Goal: Information Seeking & Learning: Find specific fact

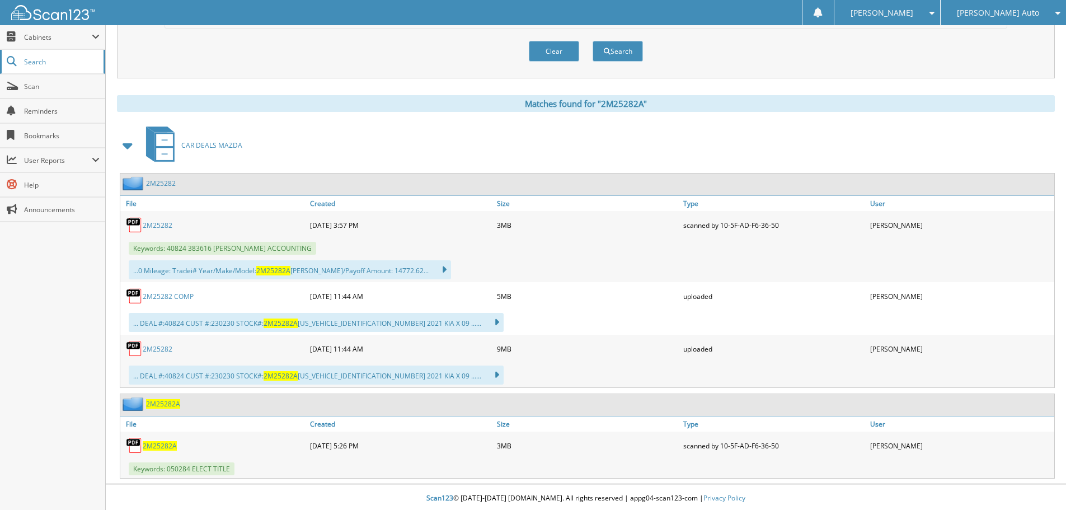
click at [69, 59] on span "Search" at bounding box center [61, 62] width 74 height 10
click at [621, 55] on button "Search" at bounding box center [618, 51] width 50 height 21
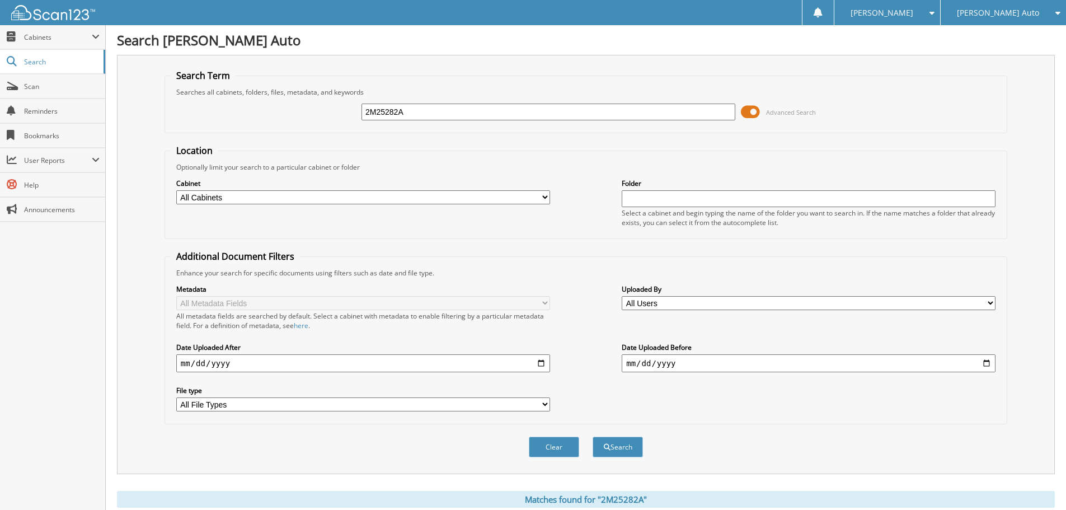
click at [460, 109] on input "2M25282A" at bounding box center [549, 112] width 374 height 17
click at [463, 109] on input "2M25282A" at bounding box center [549, 112] width 374 height 17
click at [462, 127] on div "2M25282A Advanced Search" at bounding box center [586, 112] width 831 height 30
click at [429, 114] on input "2M25282A" at bounding box center [549, 112] width 374 height 17
click at [428, 113] on input "2M25282A" at bounding box center [549, 112] width 374 height 17
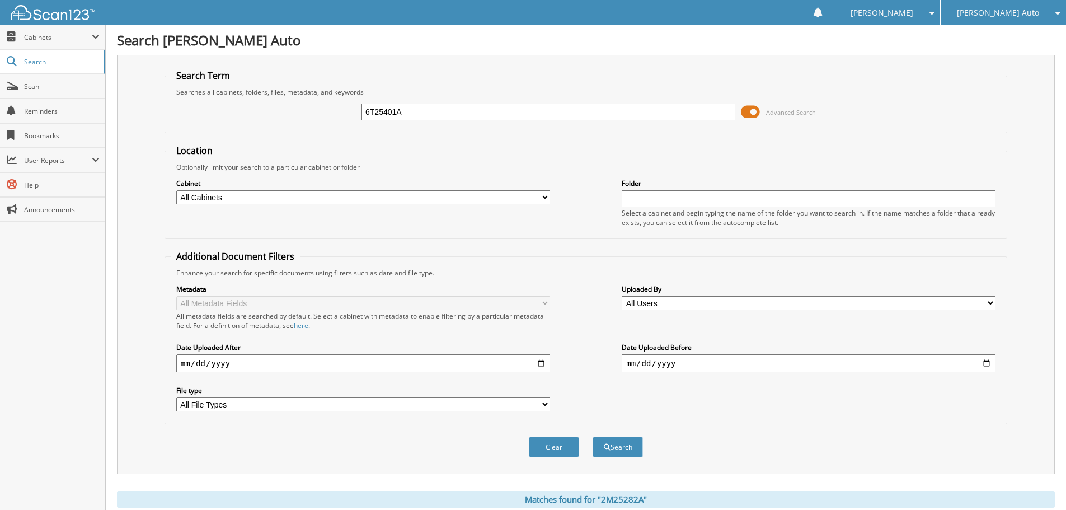
type input "6T25401A"
click at [593, 437] on button "Search" at bounding box center [618, 447] width 50 height 21
click at [757, 112] on span at bounding box center [750, 112] width 19 height 17
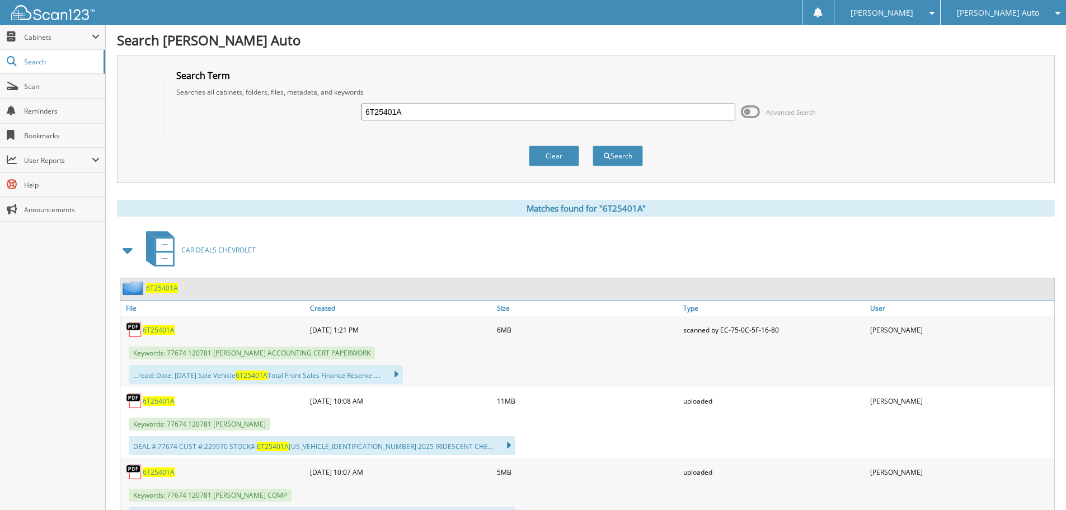
click at [414, 110] on input "6T25401A" at bounding box center [549, 112] width 374 height 17
click at [418, 113] on input "6T25401A" at bounding box center [549, 112] width 374 height 17
click at [418, 114] on input "6T25401A" at bounding box center [549, 112] width 374 height 17
type input "1T25495"
click at [593, 146] on button "Search" at bounding box center [618, 156] width 50 height 21
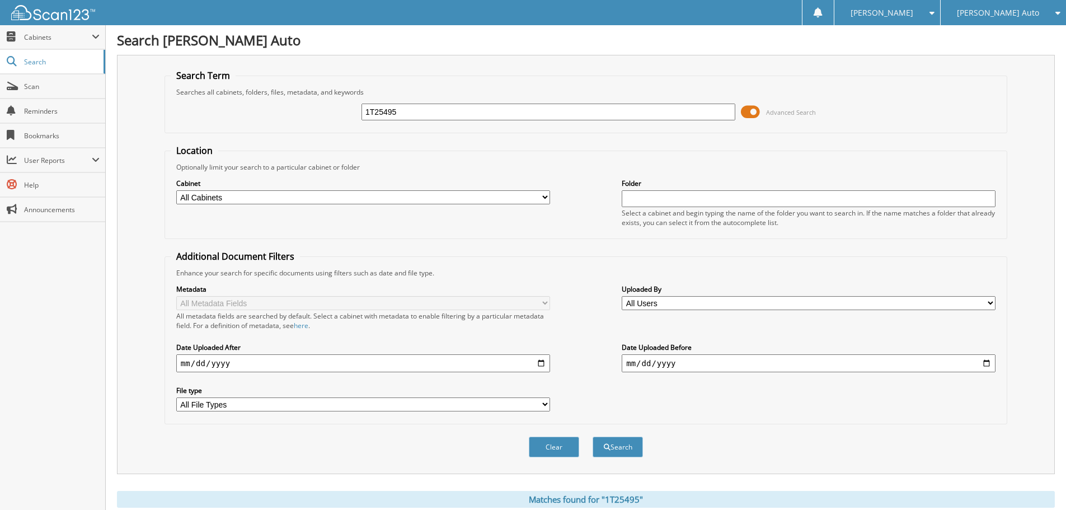
click at [752, 111] on span at bounding box center [750, 112] width 19 height 17
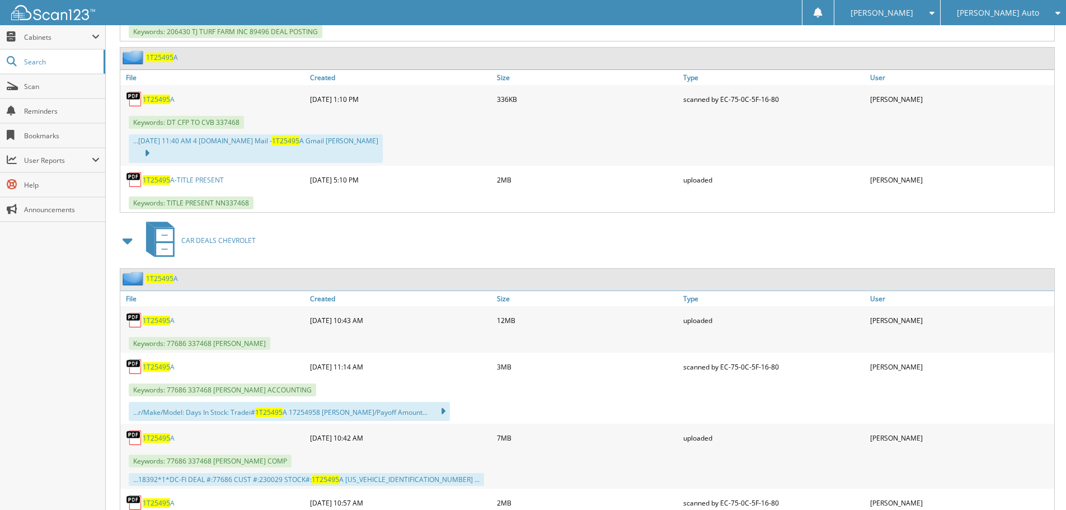
scroll to position [560, 0]
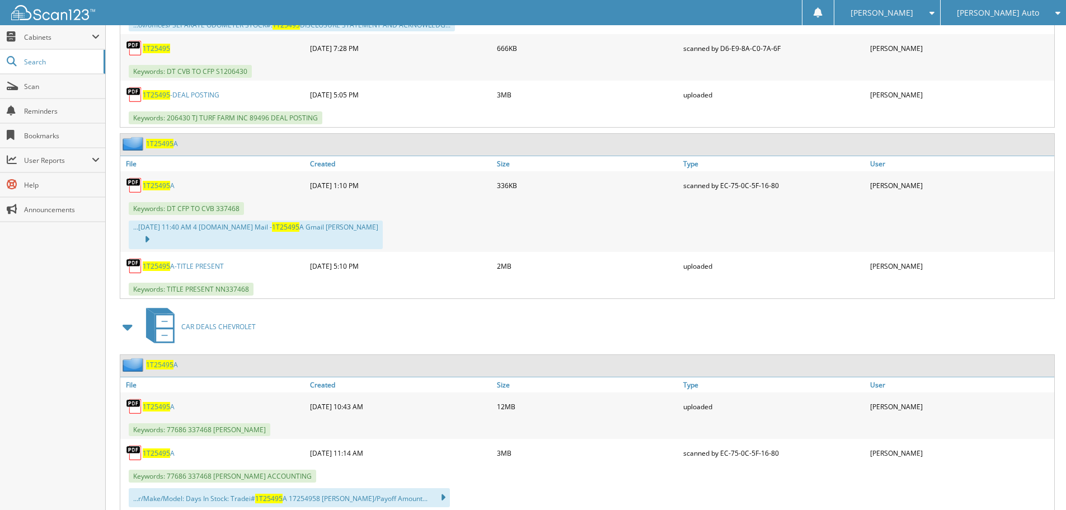
click at [154, 261] on span "1T25495" at bounding box center [156, 266] width 27 height 10
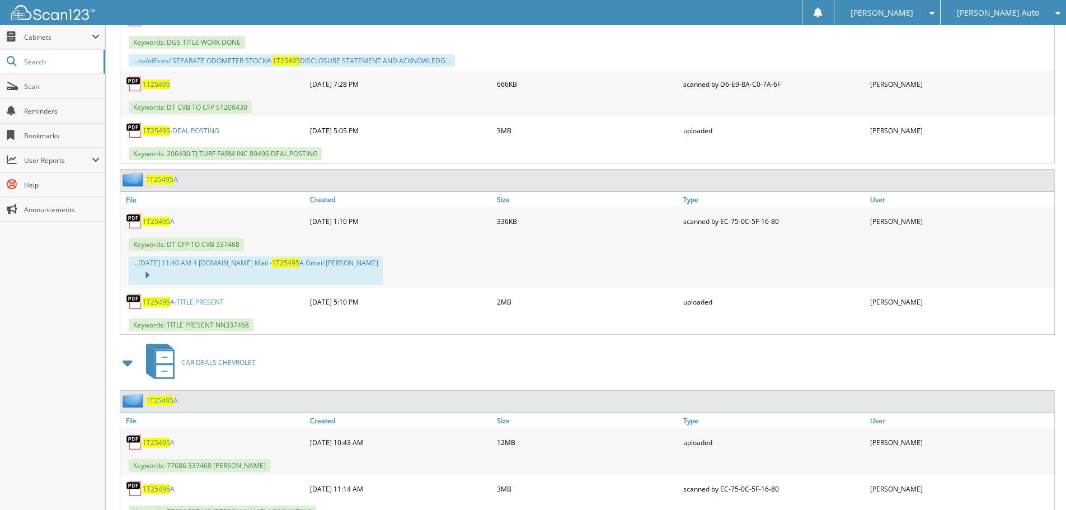
scroll to position [504, 0]
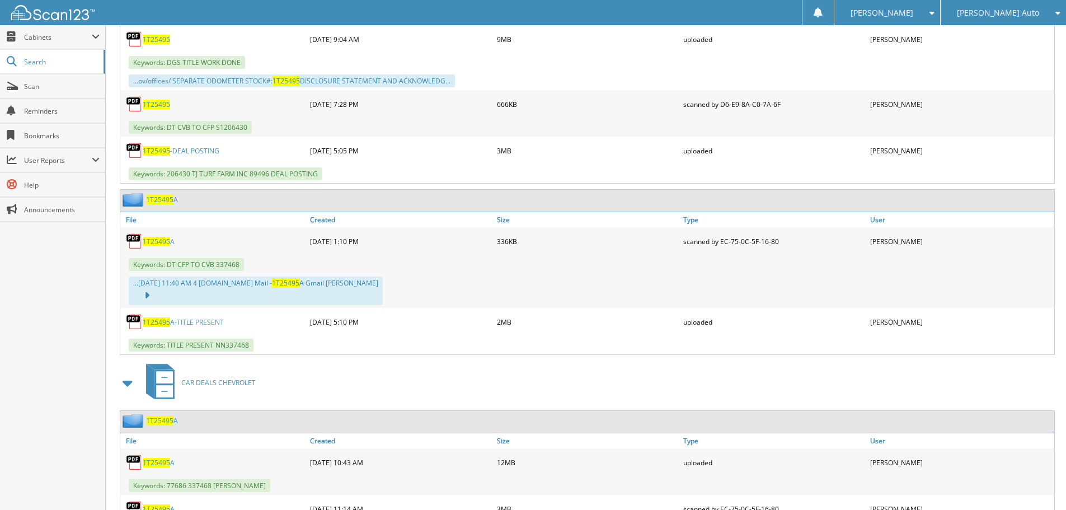
click at [201, 317] on link "1T25495 A-TITLE PRESENT" at bounding box center [183, 322] width 81 height 10
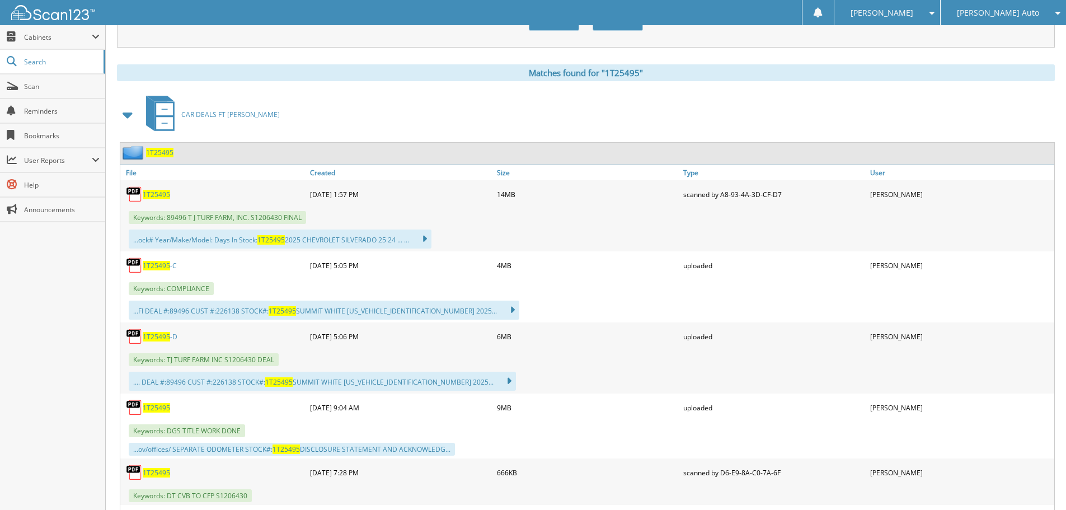
scroll to position [0, 0]
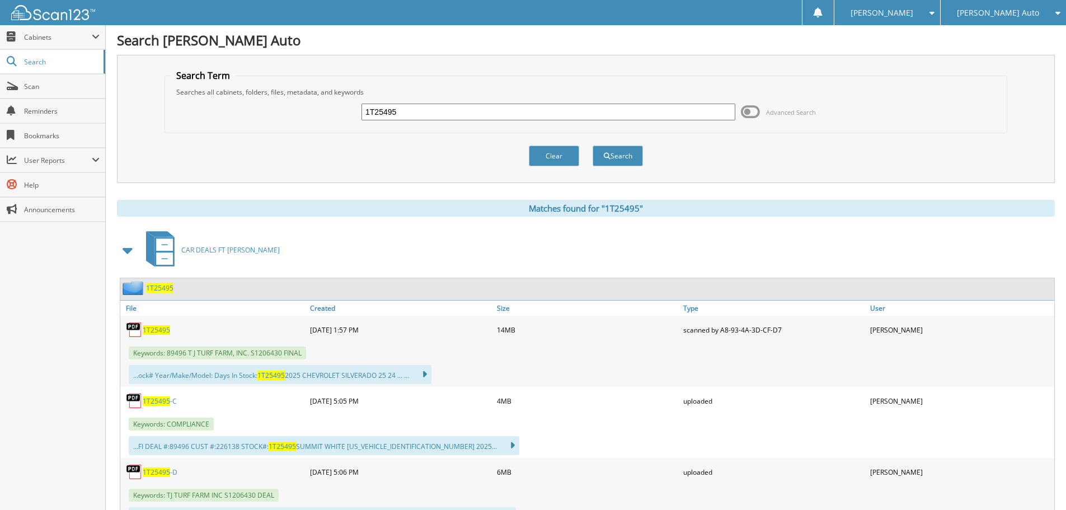
click at [444, 112] on input "1T25495" at bounding box center [549, 112] width 374 height 17
click at [443, 112] on input "1T25495" at bounding box center [549, 112] width 374 height 17
type input "2S25879"
click at [593, 146] on button "Search" at bounding box center [618, 156] width 50 height 21
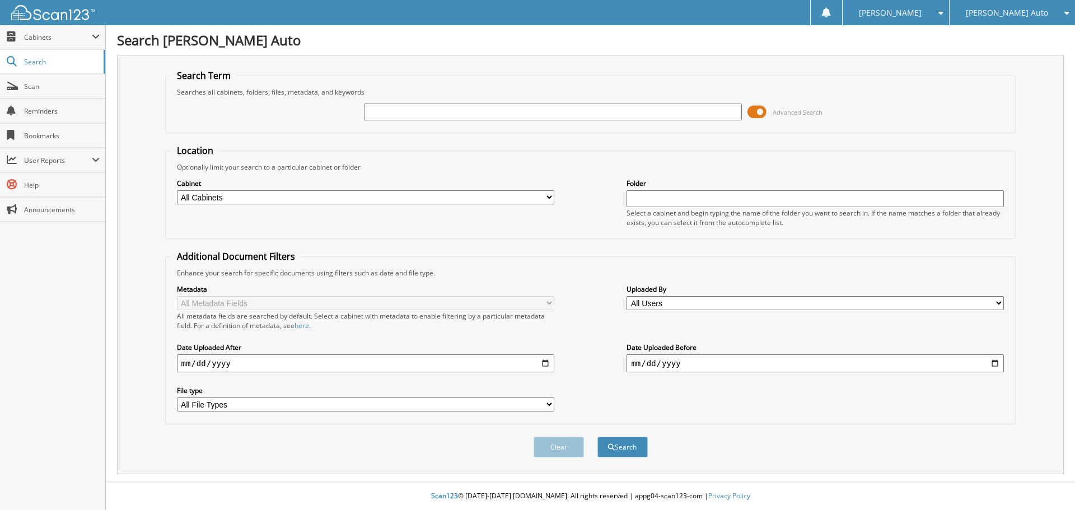
click at [567, 117] on input "text" at bounding box center [552, 112] width 377 height 17
type input "1T25495"
click at [597, 437] on button "Search" at bounding box center [622, 447] width 50 height 21
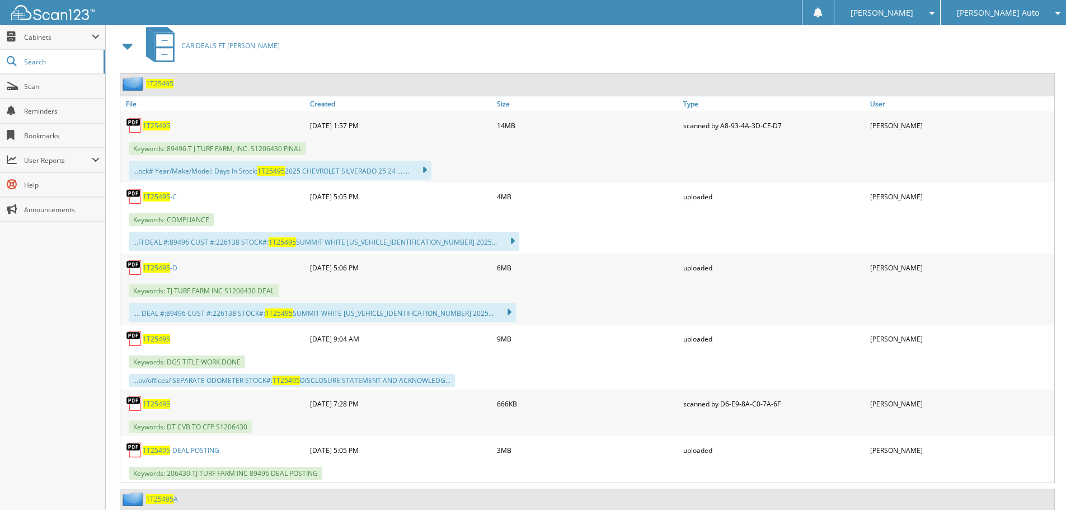
scroll to position [448, 0]
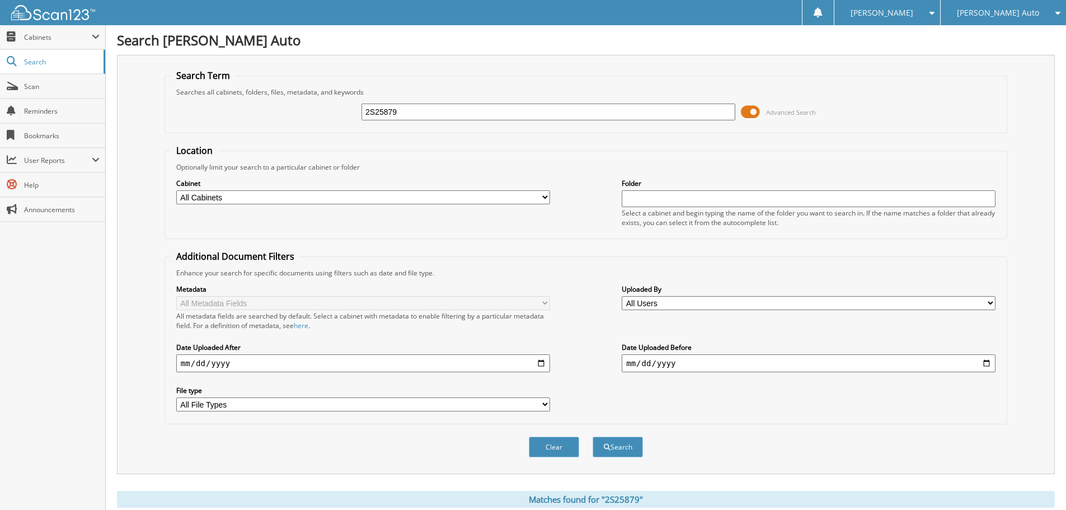
click at [751, 110] on span at bounding box center [750, 112] width 19 height 17
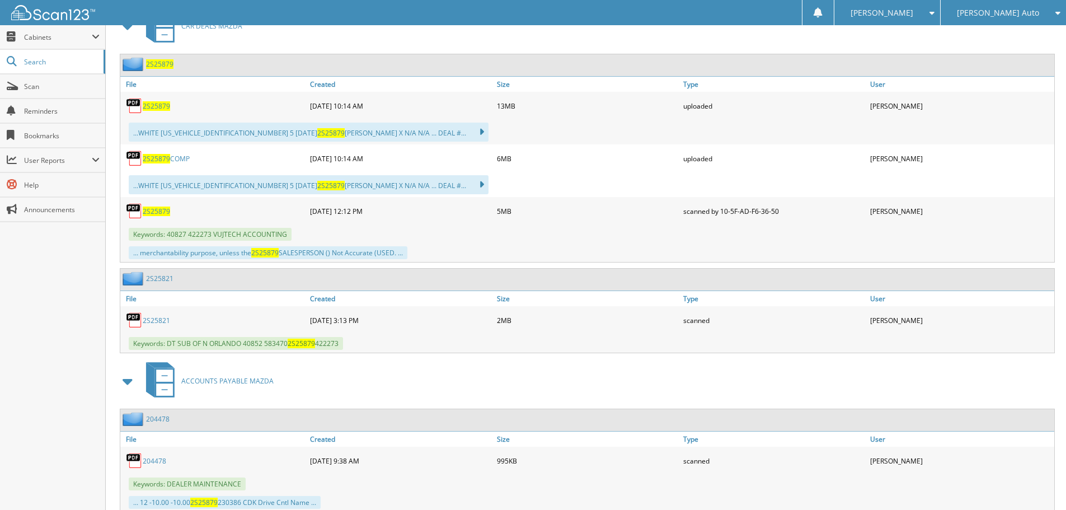
scroll to position [260, 0]
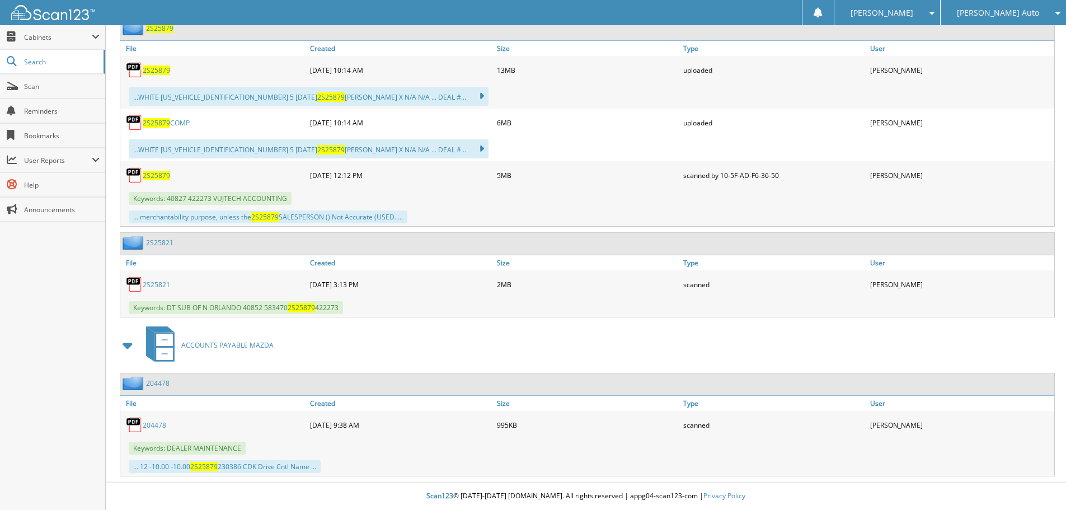
click at [162, 284] on link "2S25821" at bounding box center [156, 285] width 27 height 10
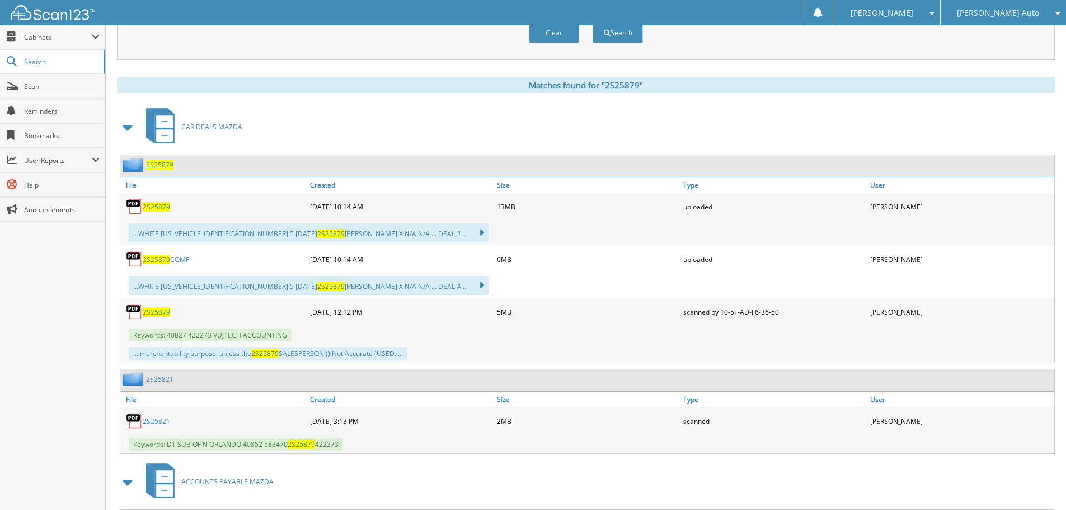
scroll to position [0, 0]
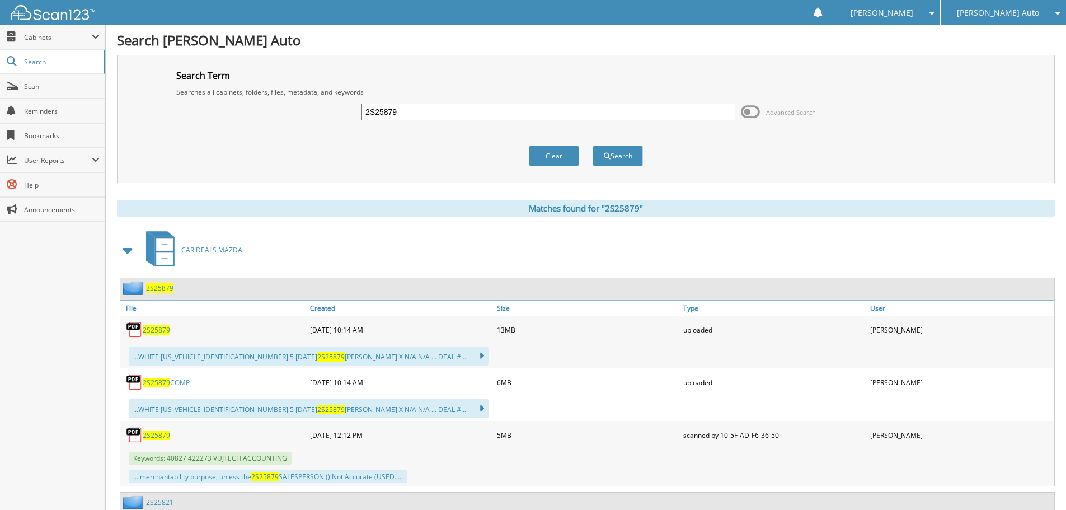
click at [432, 108] on input "2S25879" at bounding box center [549, 112] width 374 height 17
type input "2S25868"
click at [593, 146] on button "Search" at bounding box center [618, 156] width 50 height 21
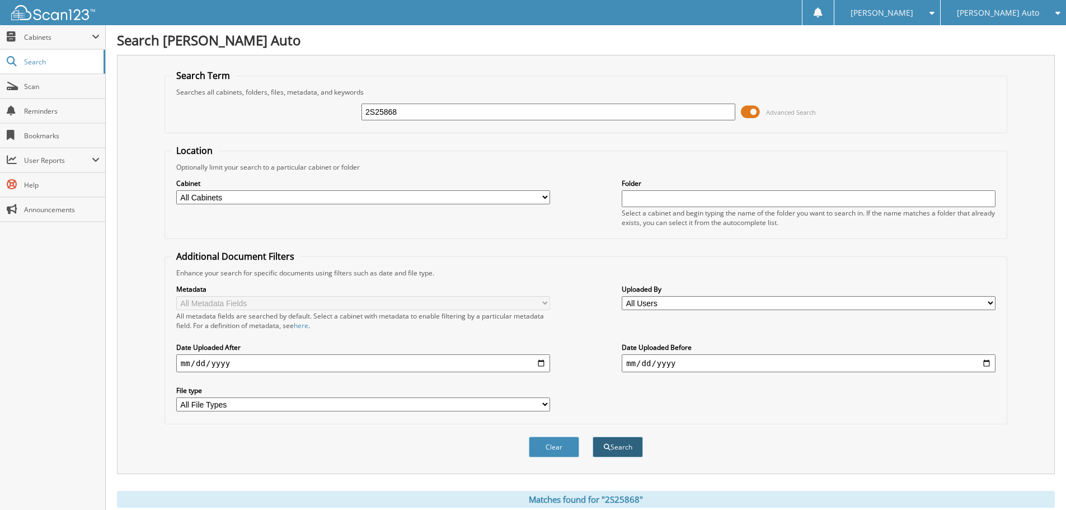
click at [603, 442] on button "Search" at bounding box center [618, 447] width 50 height 21
click at [752, 111] on span at bounding box center [750, 112] width 19 height 17
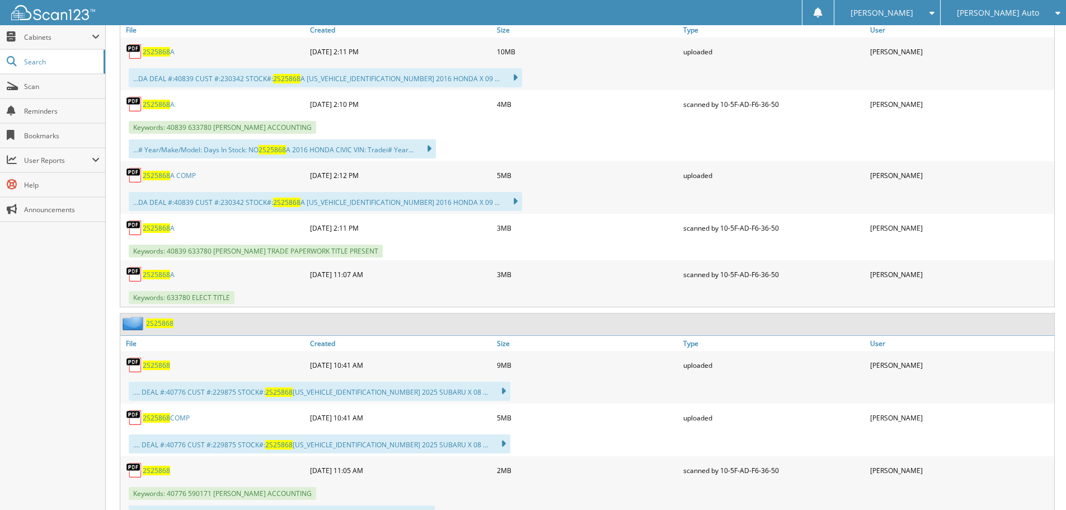
scroll to position [448, 0]
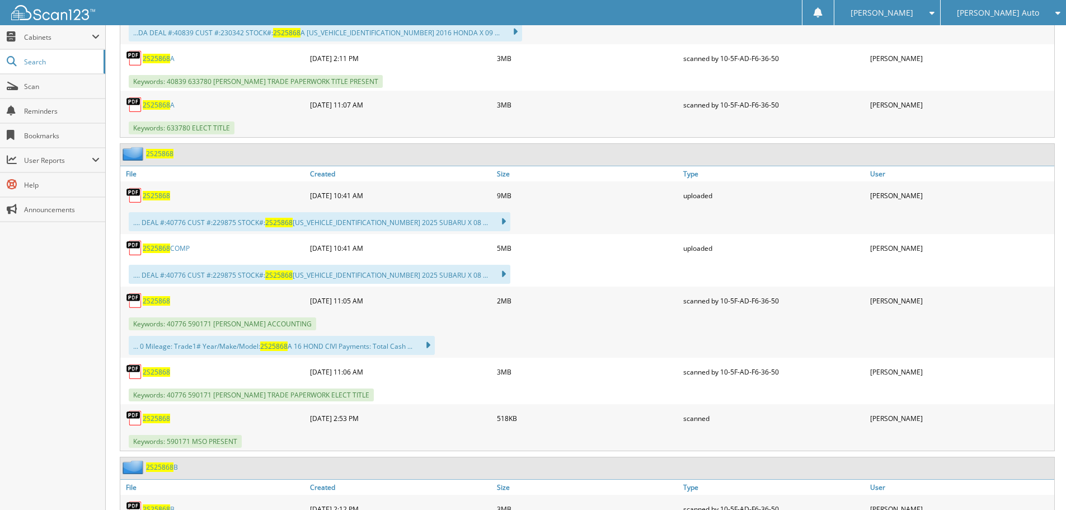
click at [164, 422] on span "2S25868" at bounding box center [156, 419] width 27 height 10
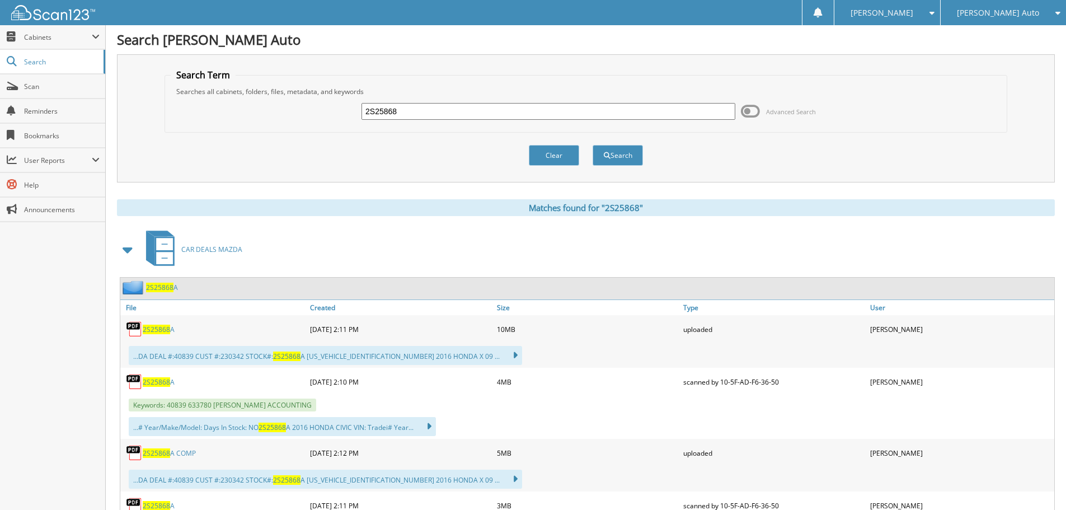
scroll to position [0, 0]
click at [439, 111] on input "2S25868" at bounding box center [549, 112] width 374 height 17
type input "2S25884"
click at [593, 146] on button "Search" at bounding box center [618, 156] width 50 height 21
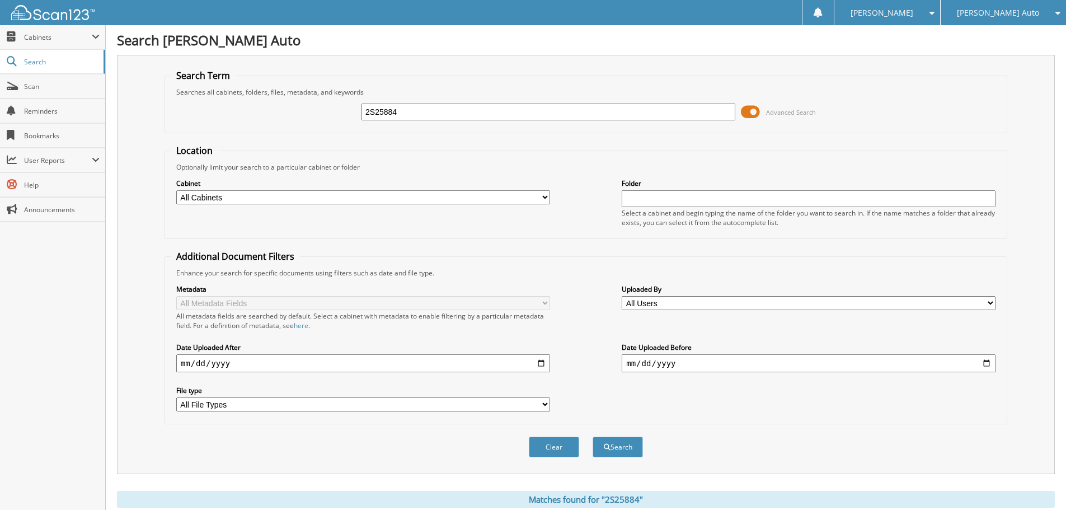
click at [755, 112] on span at bounding box center [750, 112] width 19 height 17
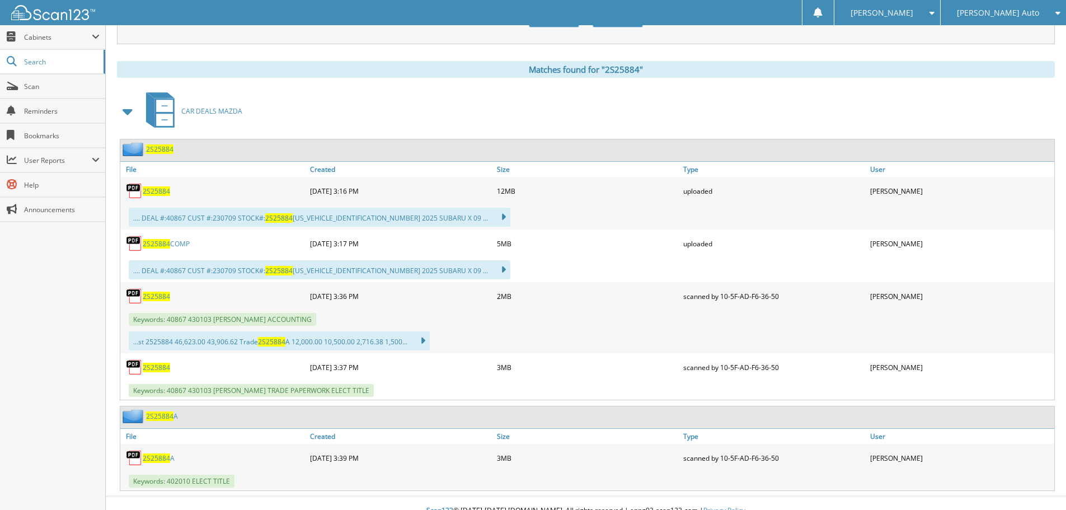
scroll to position [153, 0]
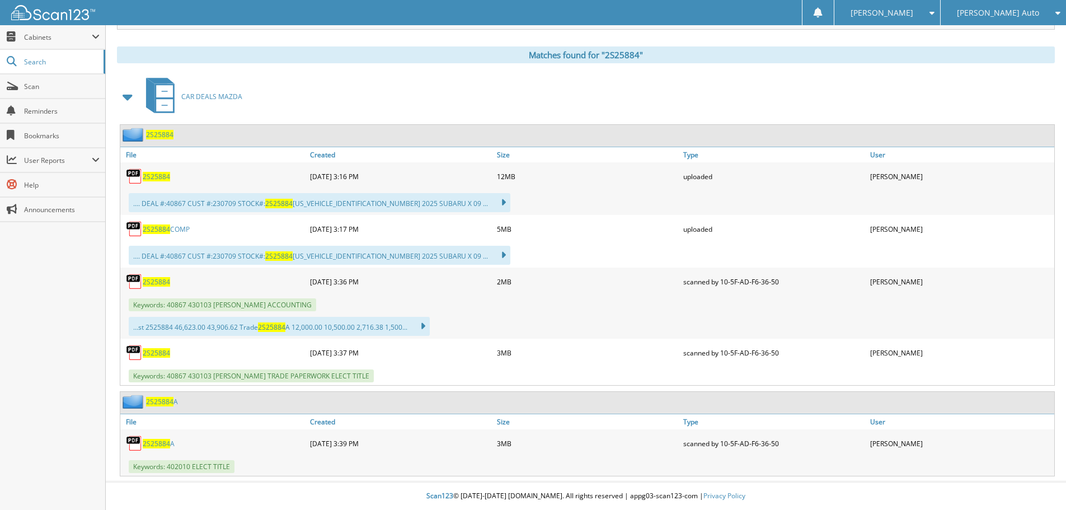
click at [151, 351] on span "2S25884" at bounding box center [156, 353] width 27 height 10
click at [140, 443] on img at bounding box center [134, 443] width 17 height 17
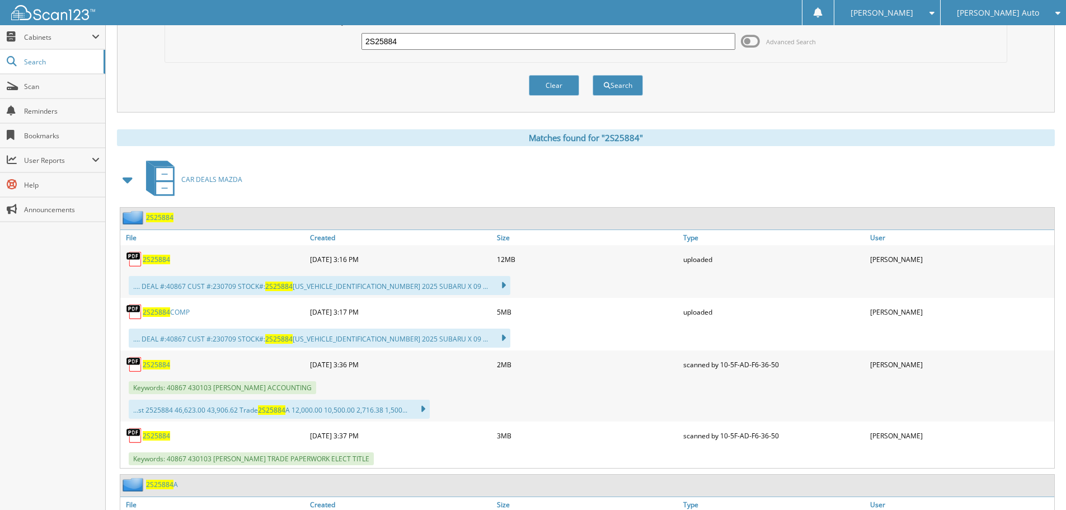
scroll to position [0, 0]
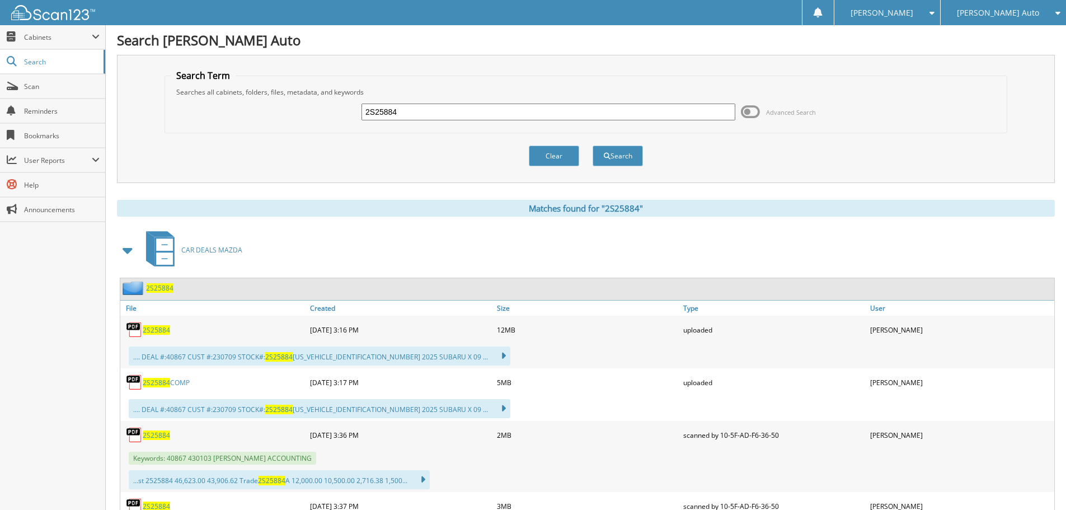
click at [404, 107] on input "2S25884" at bounding box center [549, 112] width 374 height 17
type input "2S25883"
click at [593, 146] on button "Search" at bounding box center [618, 156] width 50 height 21
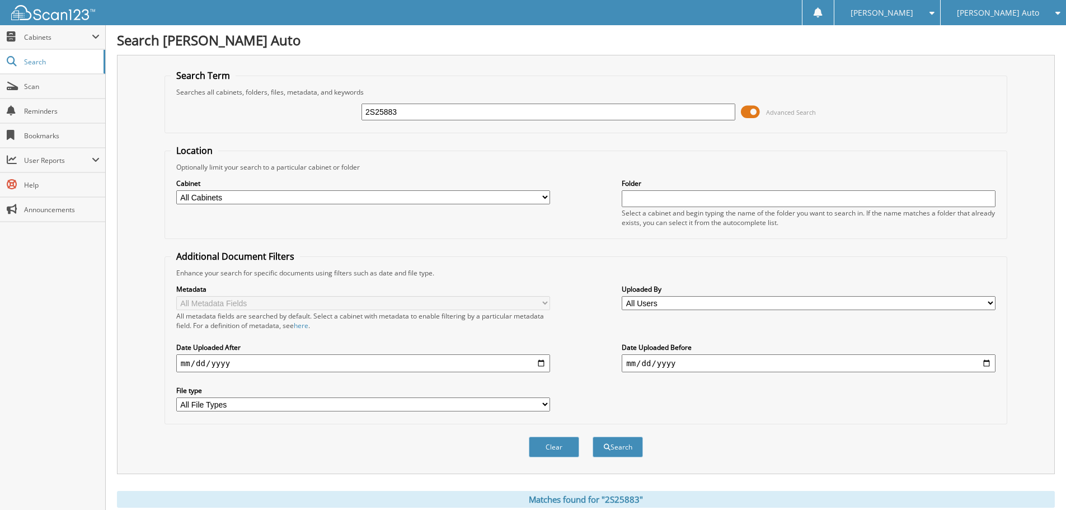
click at [754, 113] on span at bounding box center [750, 112] width 19 height 17
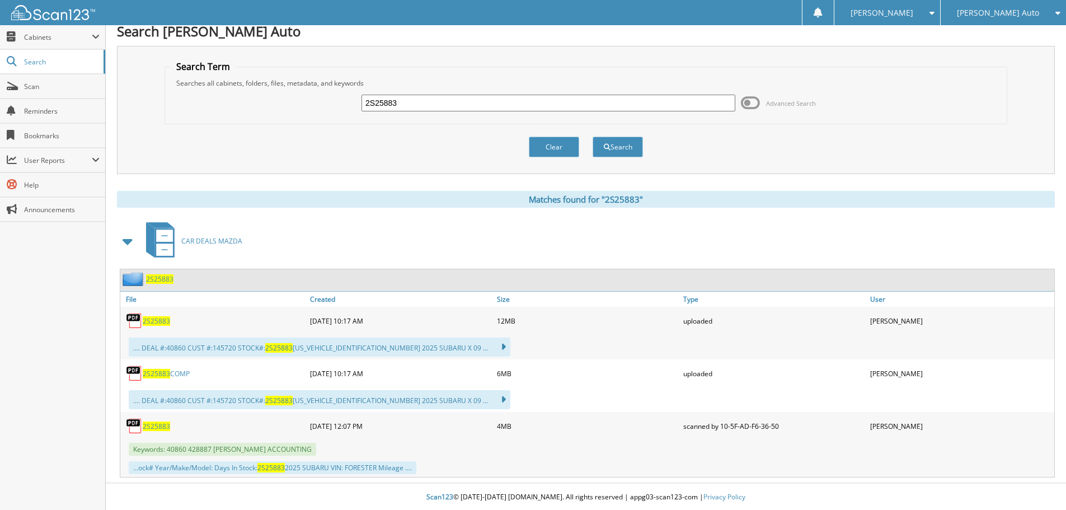
scroll to position [10, 0]
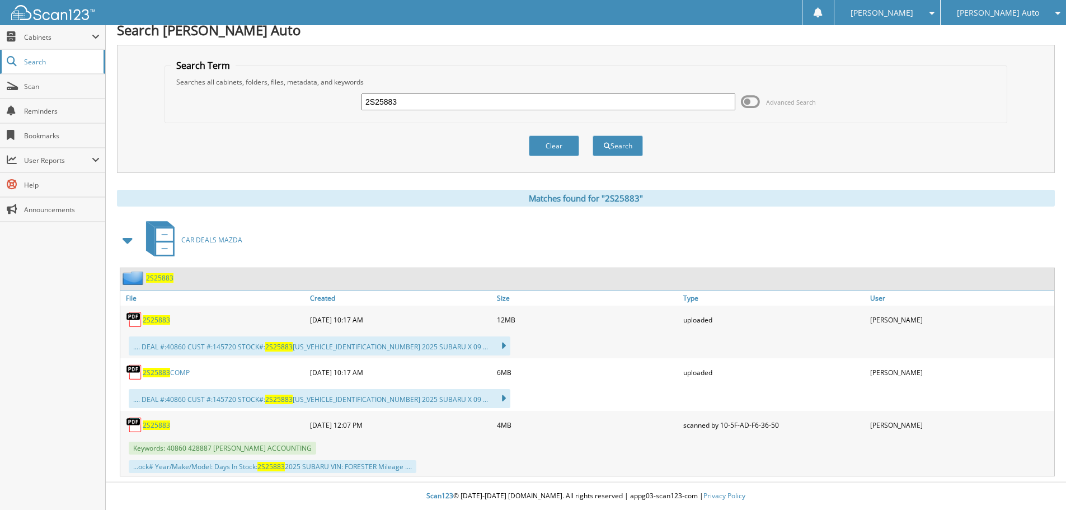
click at [39, 61] on span "Search" at bounding box center [61, 62] width 74 height 10
click at [44, 60] on span "Search" at bounding box center [61, 62] width 74 height 10
click at [47, 39] on span "Cabinets" at bounding box center [58, 37] width 68 height 10
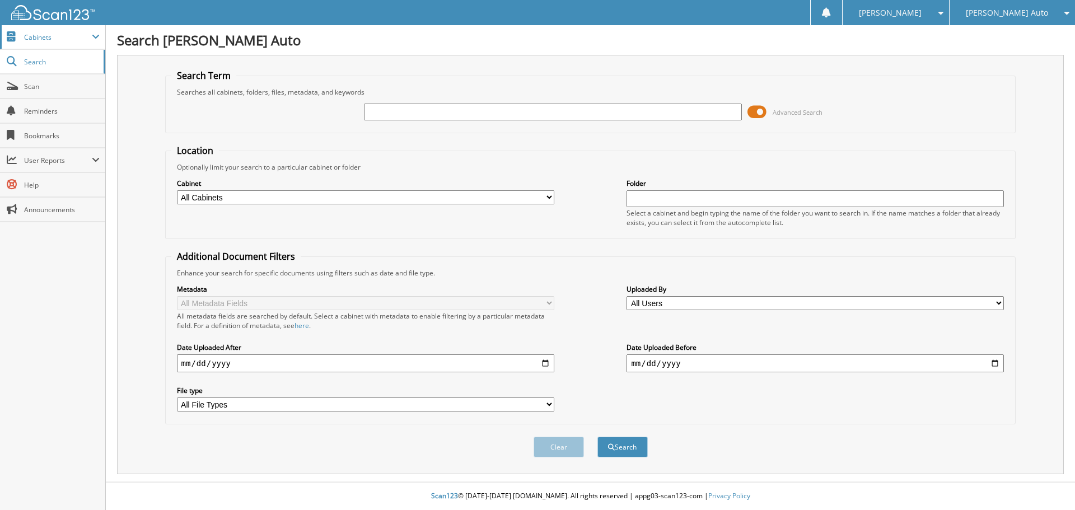
click at [41, 38] on span "Cabinets" at bounding box center [58, 37] width 68 height 10
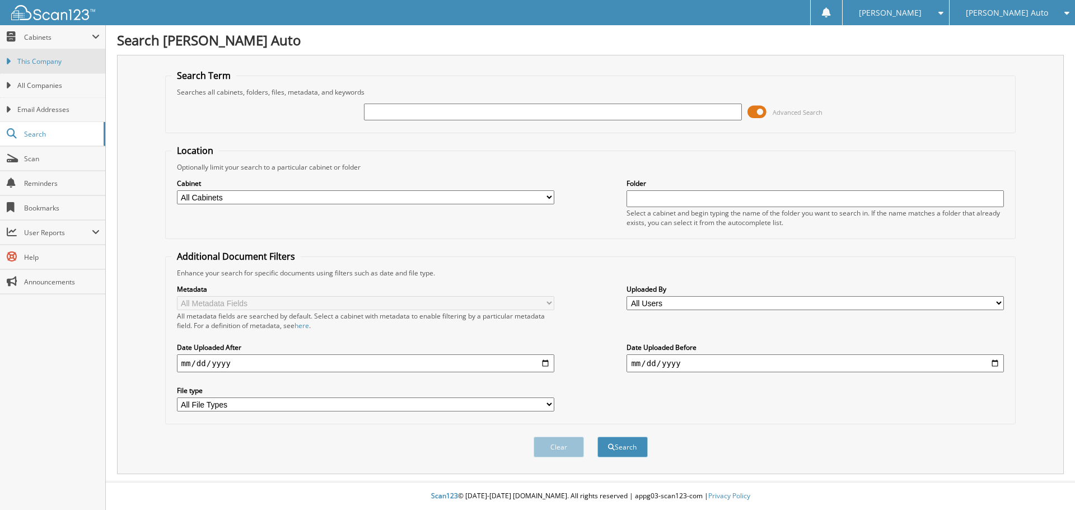
click at [45, 60] on span "This Company" at bounding box center [58, 62] width 82 height 10
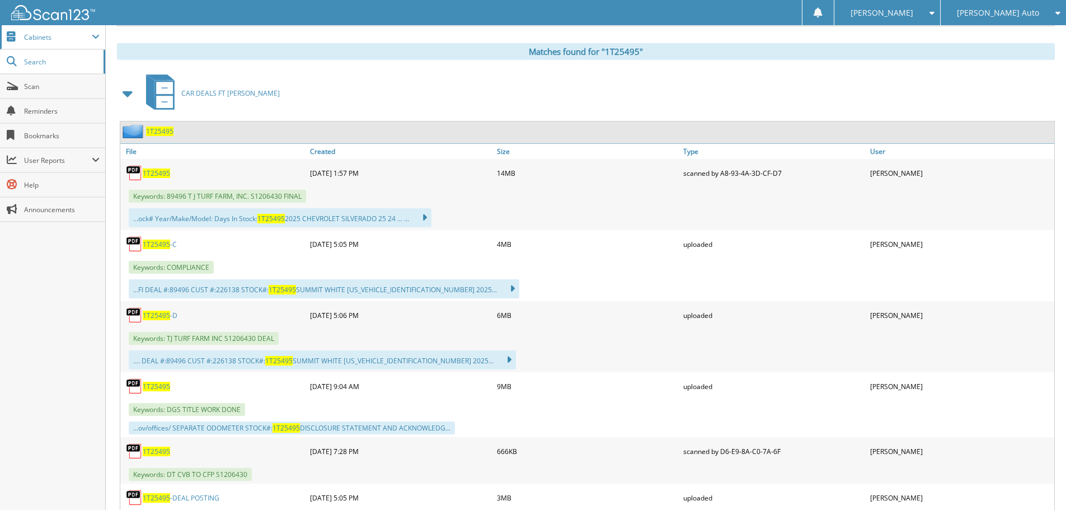
click at [43, 38] on span "Cabinets" at bounding box center [58, 37] width 68 height 10
click at [47, 41] on span "Cabinets" at bounding box center [58, 37] width 68 height 10
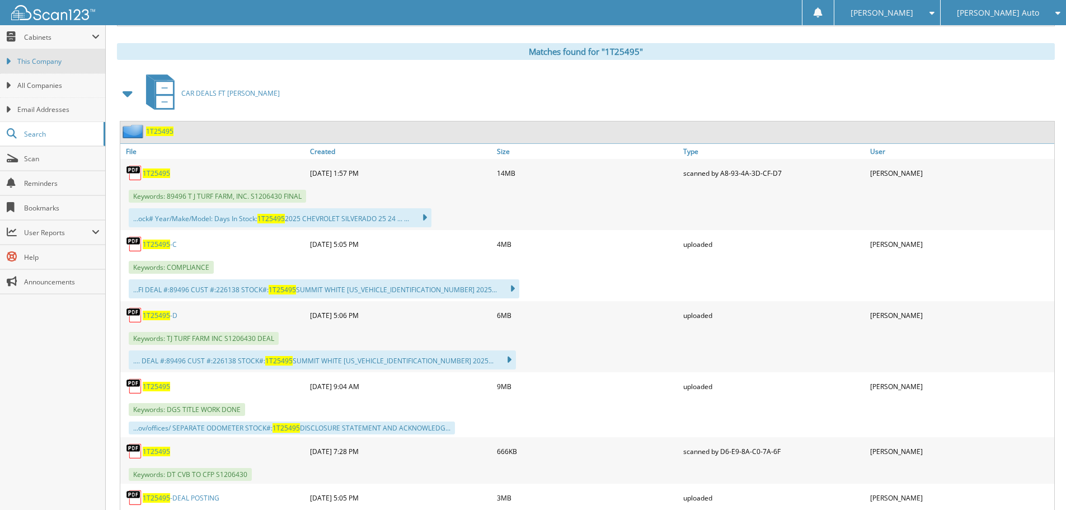
click at [51, 59] on span "This Company" at bounding box center [58, 62] width 82 height 10
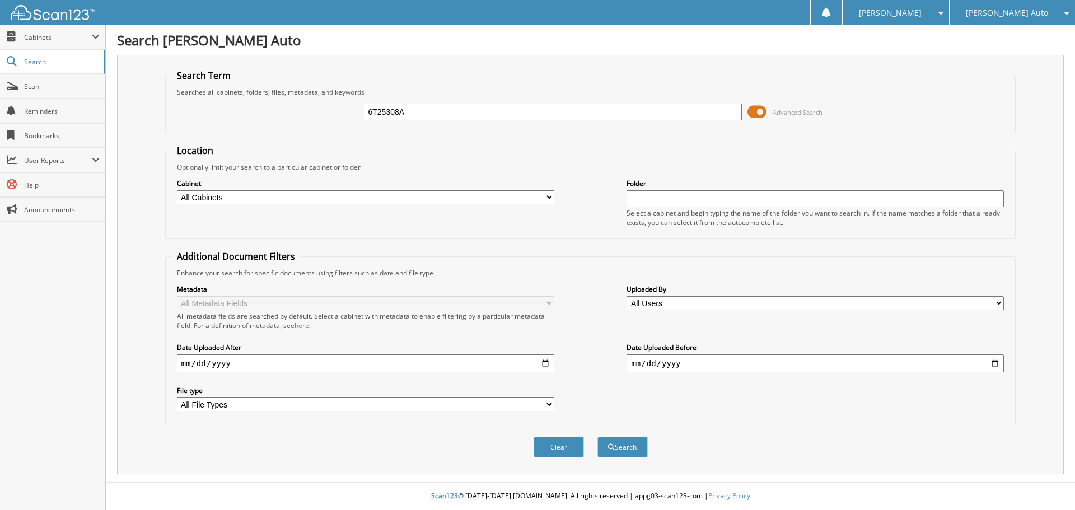
type input "6T25308A"
click at [597, 437] on button "Search" at bounding box center [622, 447] width 50 height 21
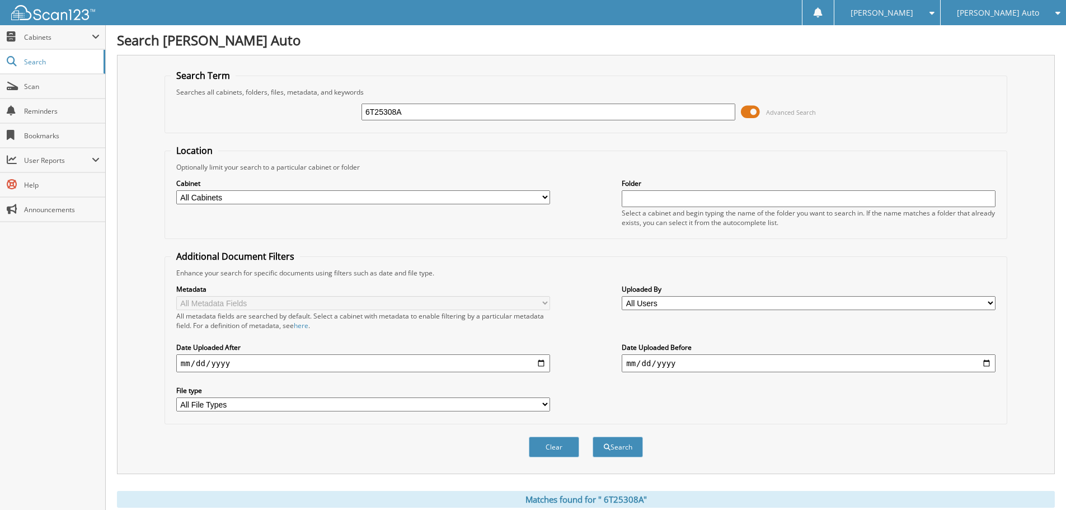
click at [754, 111] on span at bounding box center [750, 112] width 19 height 17
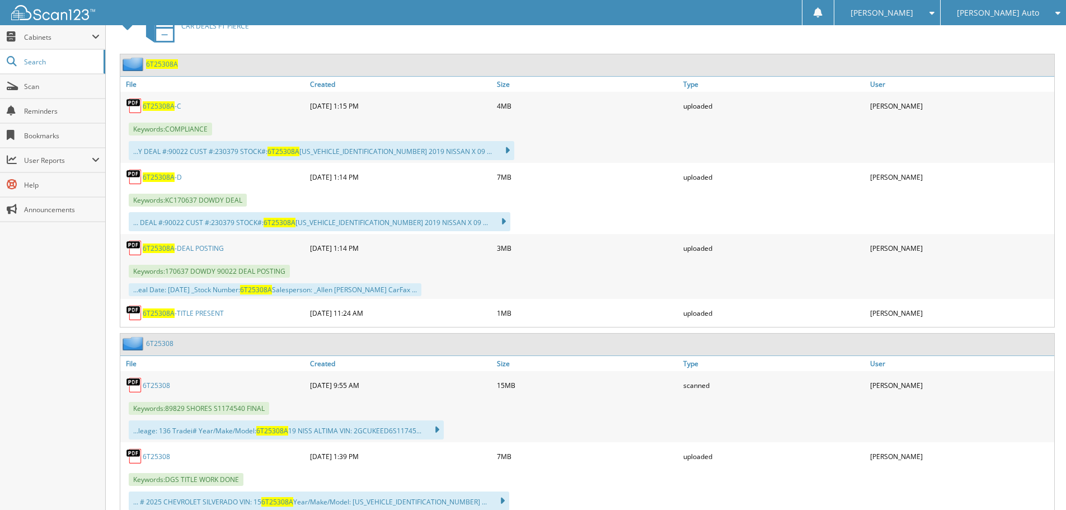
scroll to position [280, 0]
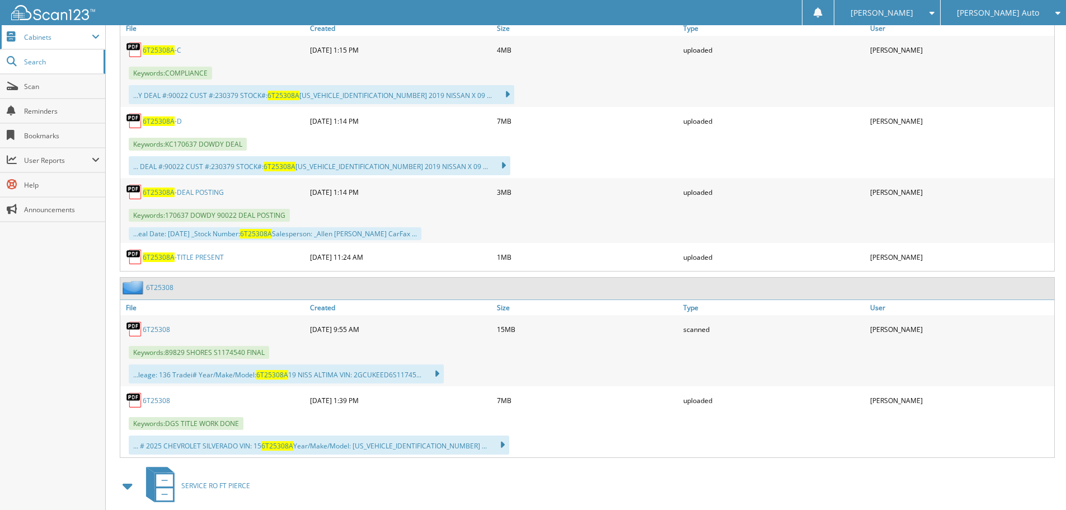
click at [40, 36] on span "Cabinets" at bounding box center [58, 37] width 68 height 10
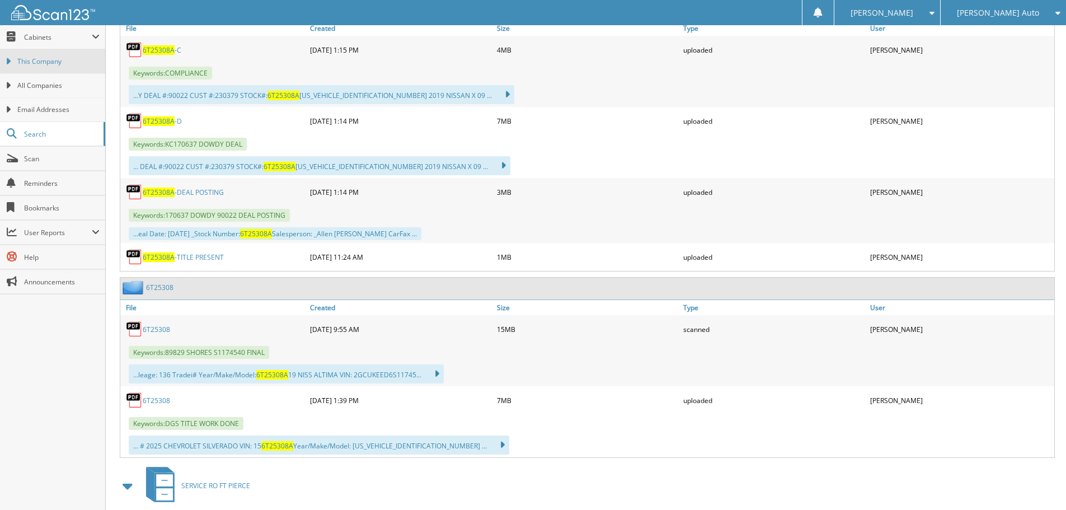
click at [68, 65] on span "This Company" at bounding box center [58, 62] width 82 height 10
